Goal: Information Seeking & Learning: Learn about a topic

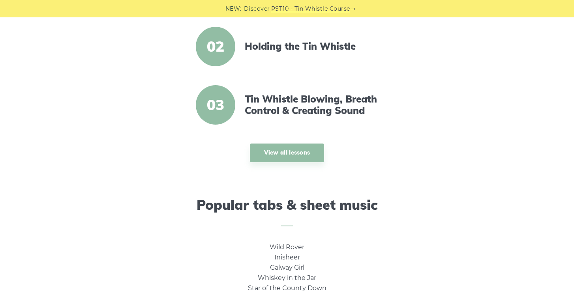
scroll to position [384, 0]
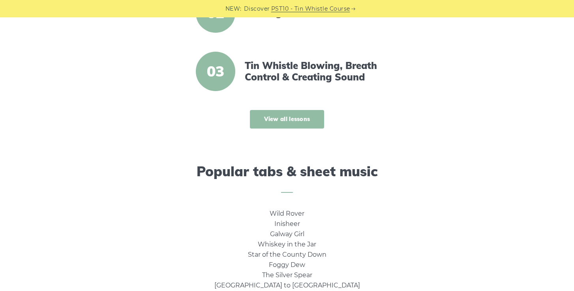
click at [291, 125] on link "View all lessons" at bounding box center [287, 119] width 75 height 19
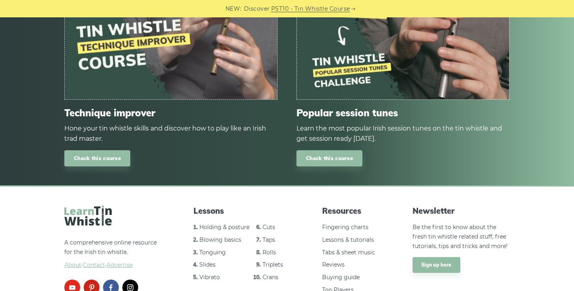
scroll to position [1129, 0]
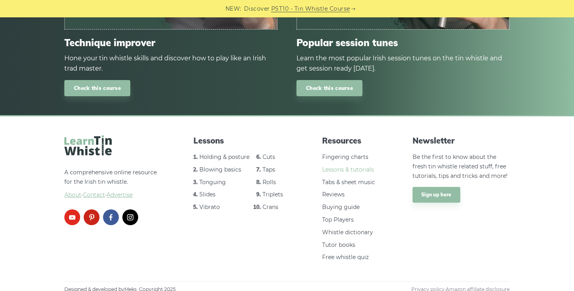
click at [336, 169] on link "Lessons & tutorials" at bounding box center [348, 169] width 52 height 7
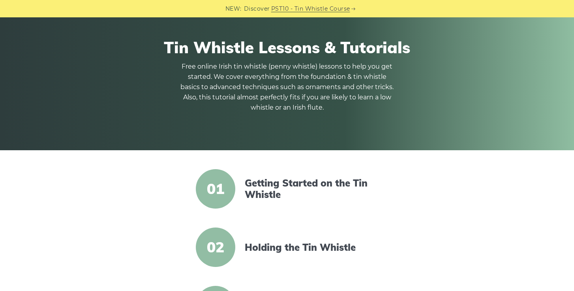
scroll to position [65, 0]
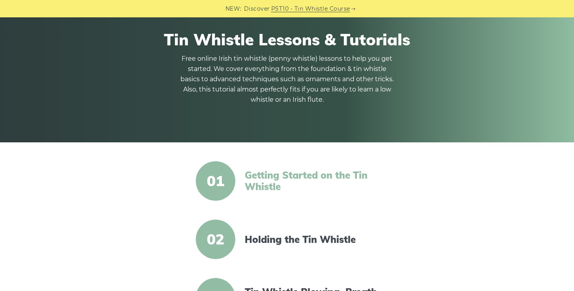
click at [269, 177] on link "Getting Started on the Tin Whistle" at bounding box center [313, 181] width 136 height 23
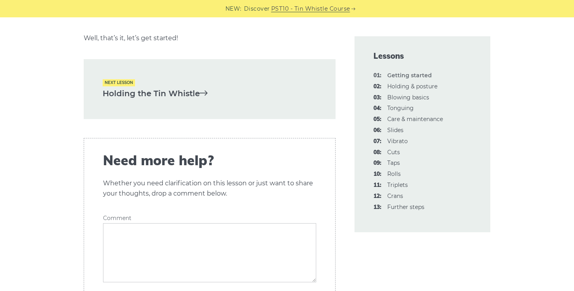
scroll to position [1728, 0]
click at [166, 94] on link "Holding the Tin Whistle" at bounding box center [210, 94] width 214 height 13
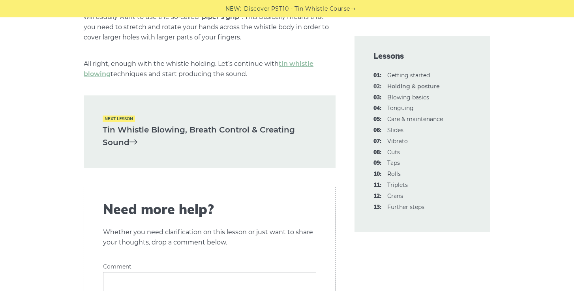
scroll to position [1182, 0]
click at [171, 128] on link "Tin Whistle Blowing, Breath Control & Creating Sound" at bounding box center [210, 136] width 214 height 26
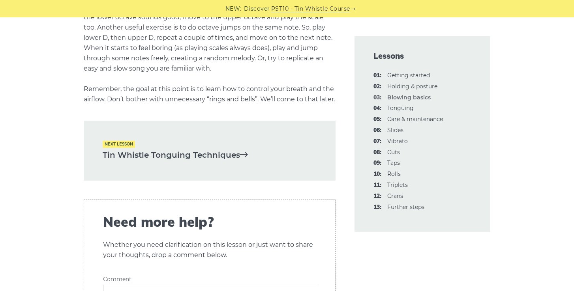
scroll to position [1648, 0]
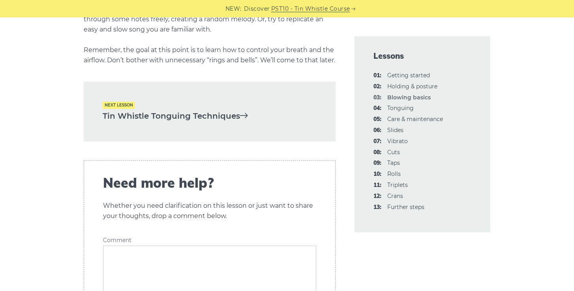
click at [191, 121] on link "Tin Whistle Tonguing Techniques" at bounding box center [210, 116] width 214 height 13
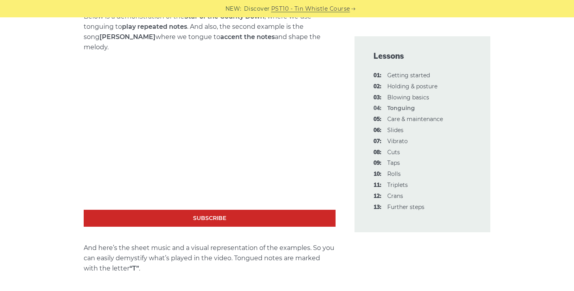
scroll to position [1100, 0]
